Goal: Download file/media

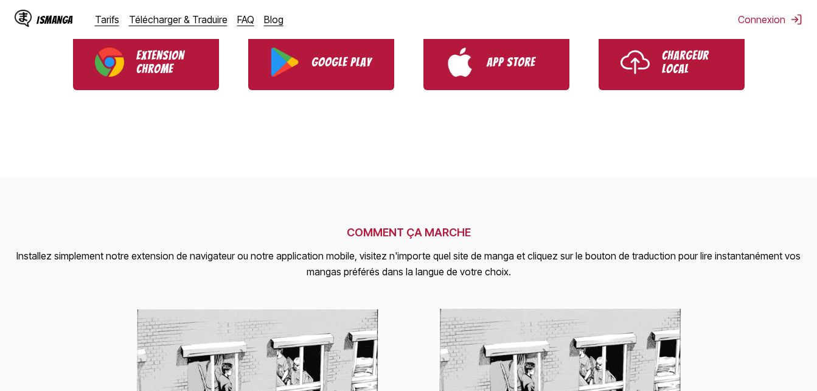
scroll to position [292, 0]
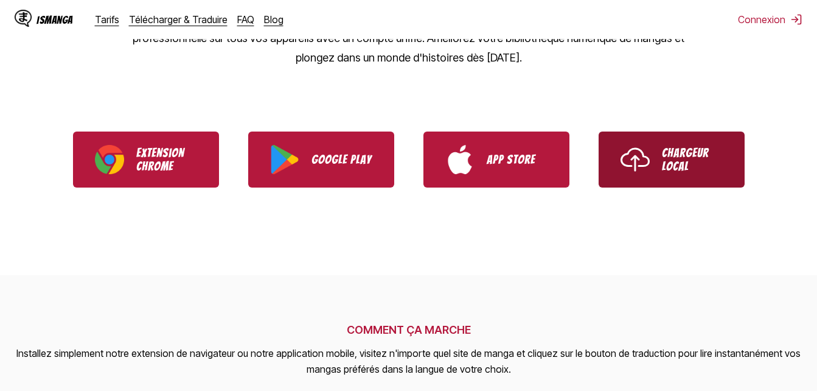
click at [712, 148] on p "Chargeur Local" at bounding box center [692, 159] width 61 height 27
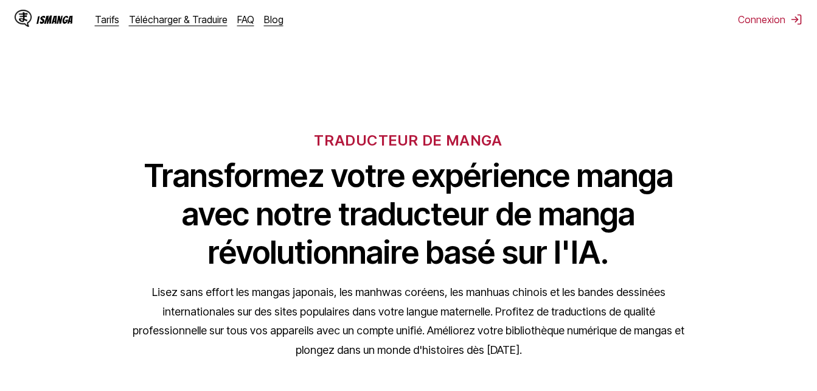
click at [463, 34] on div "IsManga Tarifs Télécharger & Traduire FAQ Blog Connexion Tarifs Télécharger & T…" at bounding box center [408, 19] width 817 height 39
